Goal: Check status

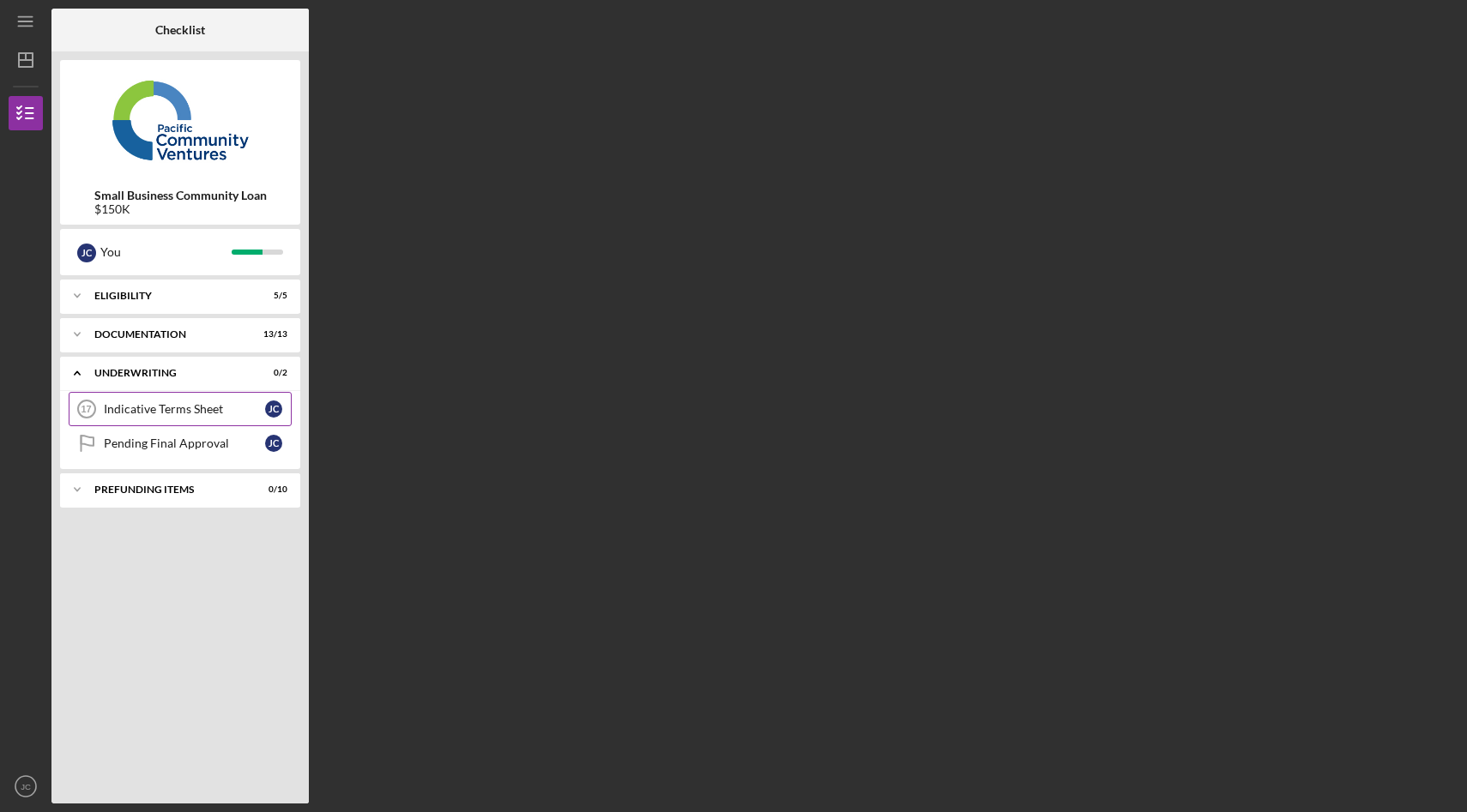
click at [203, 408] on div "Indicative Terms Sheet" at bounding box center [184, 408] width 162 height 13
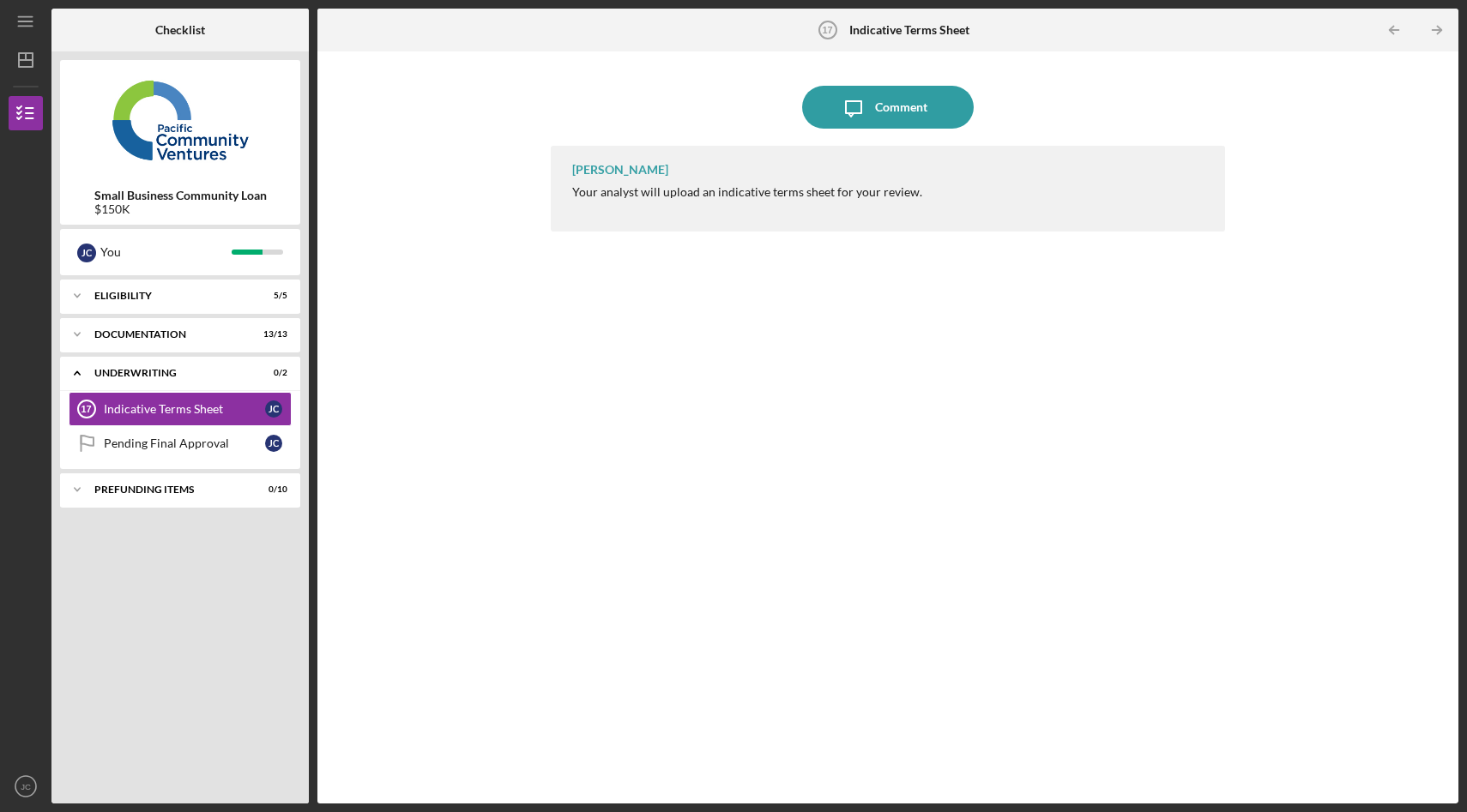
click at [652, 201] on div "[PERSON_NAME] Your analyst will upload an indicative terms sheet for your revie…" at bounding box center [888, 188] width 675 height 86
click at [136, 442] on div "Pending Final Approval" at bounding box center [184, 443] width 162 height 13
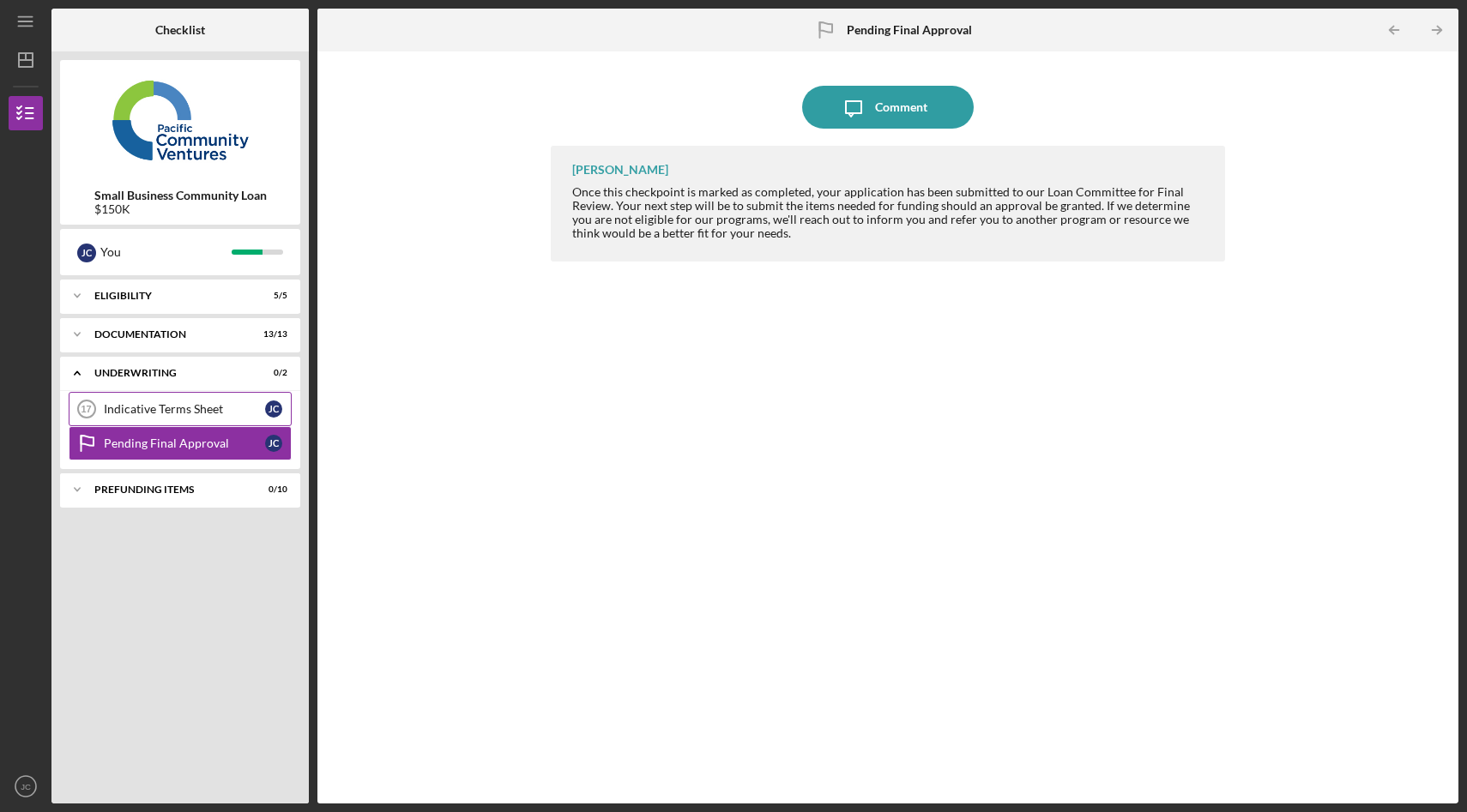
click at [155, 392] on link "Indicative Terms Sheet 17 Indicative Terms Sheet [PERSON_NAME]" at bounding box center [180, 409] width 223 height 34
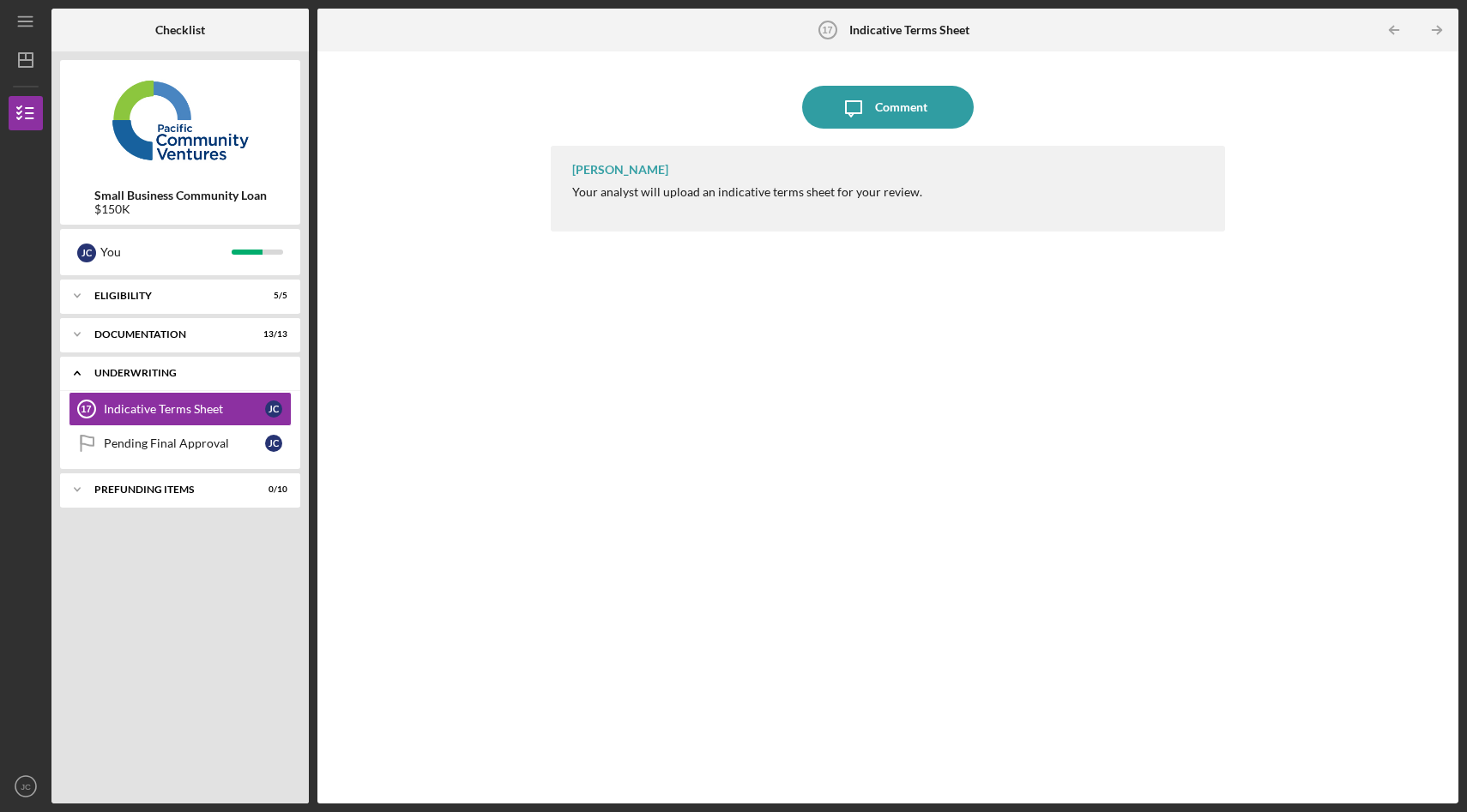
click at [122, 367] on div "Icon/Expander Underwriting 0 / 2" at bounding box center [180, 373] width 240 height 35
